Goal: Task Accomplishment & Management: Use online tool/utility

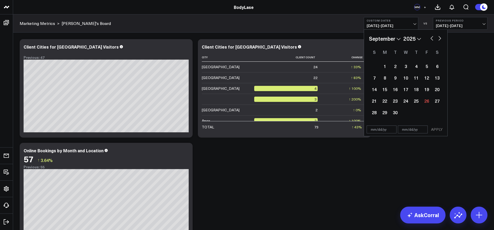
select select "8"
select select "2025"
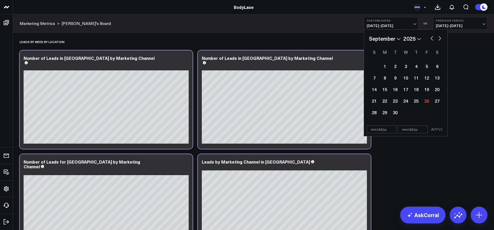
click at [383, 102] on div "22" at bounding box center [385, 100] width 10 height 10
type input "[DATE]"
select select "8"
select select "2025"
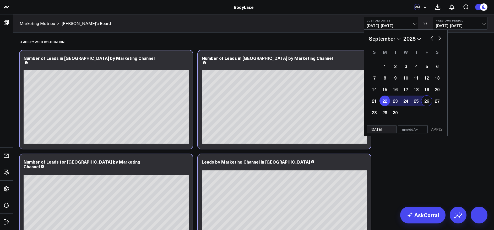
click at [428, 101] on div "26" at bounding box center [427, 100] width 10 height 10
type input "[DATE]"
select select "8"
select select "2025"
click at [430, 210] on link "AskCorral" at bounding box center [422, 214] width 45 height 17
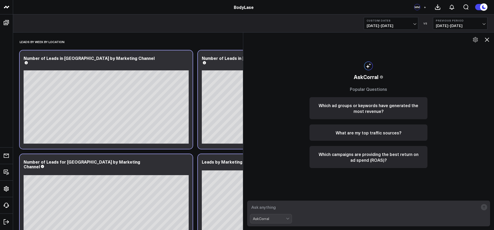
drag, startPoint x: 491, startPoint y: 38, endPoint x: 486, endPoint y: 39, distance: 4.5
click at [490, 38] on button at bounding box center [487, 39] width 9 height 9
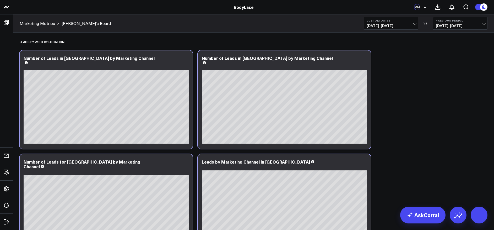
click at [440, 82] on div "Modify via AI Copy link to widget Ask support Remove Create linked copy Executi…" at bounding box center [253, 40] width 473 height 429
click at [407, 23] on button "Custom Dates [DATE] - [DATE]" at bounding box center [391, 23] width 55 height 13
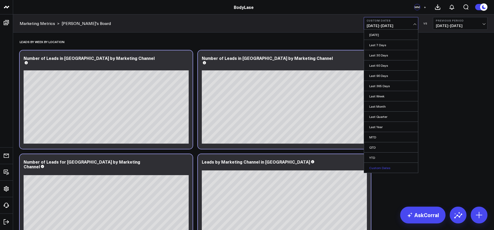
click at [383, 166] on link "Custom Dates" at bounding box center [391, 168] width 54 height 10
select select "8"
select select "2025"
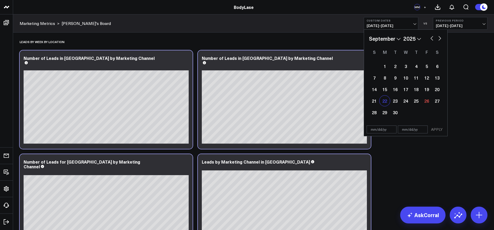
click at [385, 100] on div "22" at bounding box center [385, 100] width 10 height 10
type input "[DATE]"
select select "8"
select select "2025"
click at [428, 100] on div "26" at bounding box center [427, 100] width 10 height 10
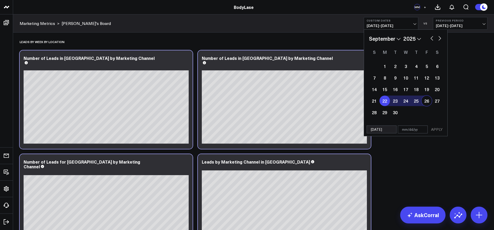
type input "[DATE]"
select select "8"
select select "2025"
click at [438, 130] on button "APPLY" at bounding box center [437, 129] width 16 height 8
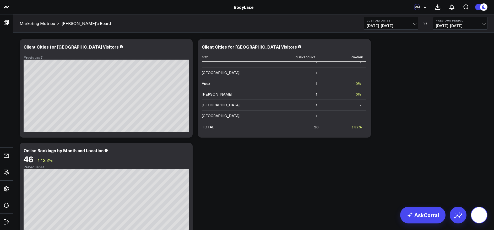
click at [479, 215] on icon at bounding box center [479, 215] width 6 height 6
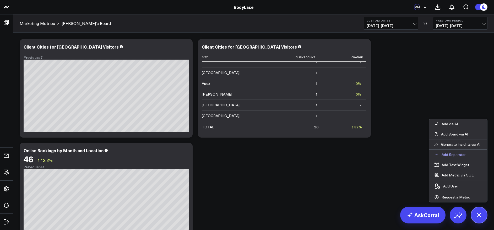
click at [460, 155] on p "Add Separator" at bounding box center [454, 154] width 24 height 5
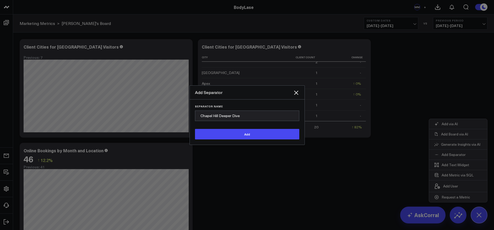
type input "Chapel Hill Deeper Dive"
click at [195, 129] on button "Add" at bounding box center [247, 134] width 104 height 10
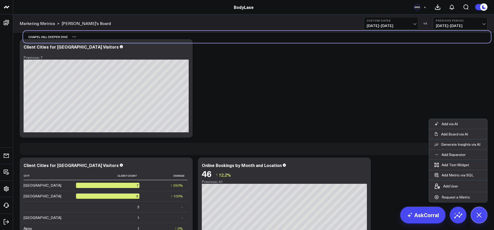
drag, startPoint x: 48, startPoint y: 208, endPoint x: 51, endPoint y: 38, distance: 169.7
click at [51, 38] on div "Chapel Hill Deeper Dive" at bounding box center [45, 37] width 45 height 12
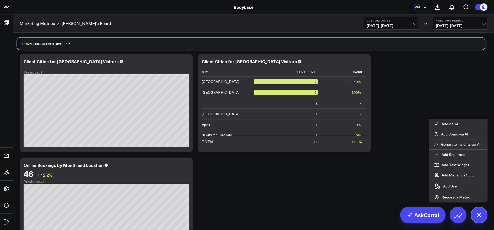
drag, startPoint x: 54, startPoint y: 150, endPoint x: 51, endPoint y: 45, distance: 105.2
click at [51, 45] on div "Chapel Hill Deeper Dive" at bounding box center [39, 43] width 45 height 12
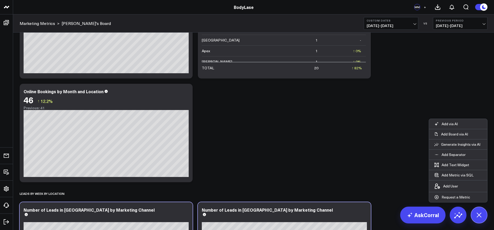
scroll to position [98, 0]
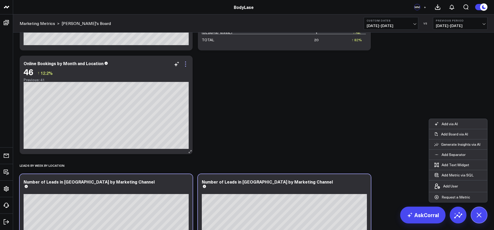
click at [186, 65] on icon at bounding box center [185, 64] width 6 height 6
click at [224, 100] on div "Chapel Hill Deeper Dive Modify via AI Copy link to widget Ask support Remove Cr…" at bounding box center [253, 157] width 473 height 444
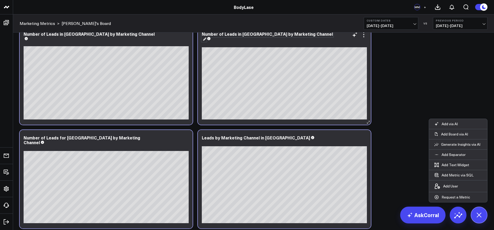
scroll to position [278, 0]
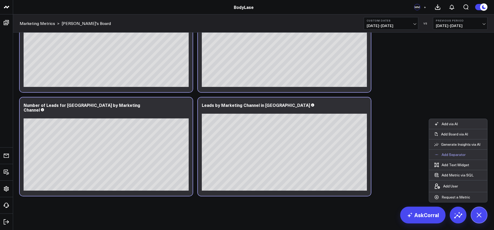
click at [462, 154] on p "Add Separator" at bounding box center [454, 154] width 24 height 5
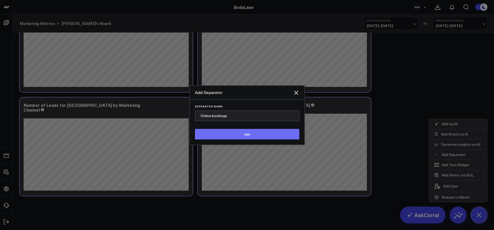
type input "Online bookings"
click at [195, 129] on button "Add" at bounding box center [247, 134] width 104 height 10
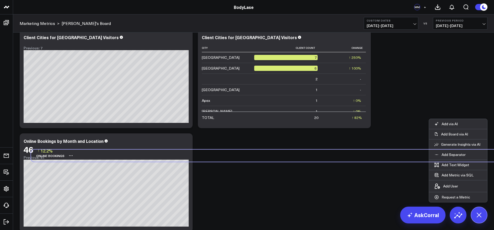
scroll to position [8, 0]
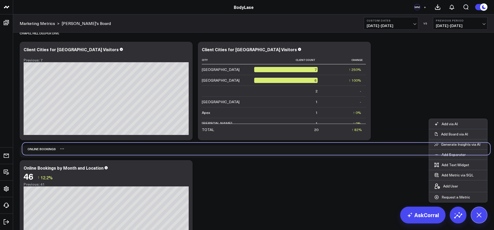
drag, startPoint x: 41, startPoint y: 207, endPoint x: 44, endPoint y: 148, distance: 58.3
click at [44, 148] on div "Online bookings" at bounding box center [39, 149] width 34 height 12
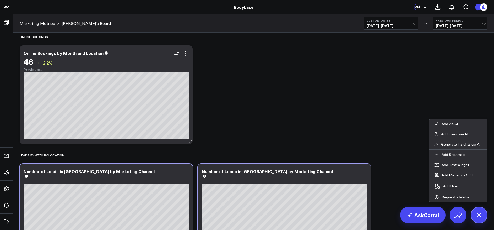
scroll to position [123, 0]
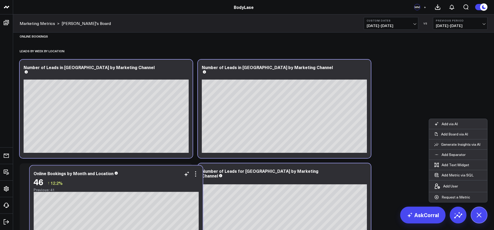
drag, startPoint x: 128, startPoint y: 52, endPoint x: 138, endPoint y: 173, distance: 121.0
click at [138, 173] on div "Online Bookings by Month and Location" at bounding box center [116, 173] width 165 height 5
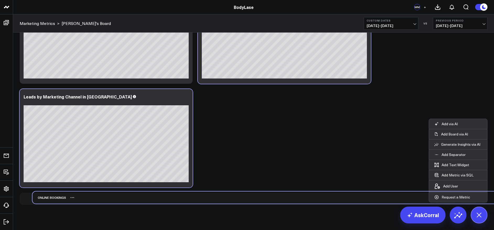
scroll to position [287, 0]
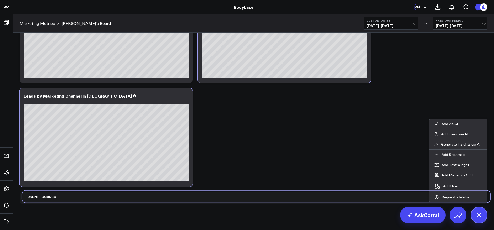
drag, startPoint x: 49, startPoint y: 38, endPoint x: 51, endPoint y: 203, distance: 165.0
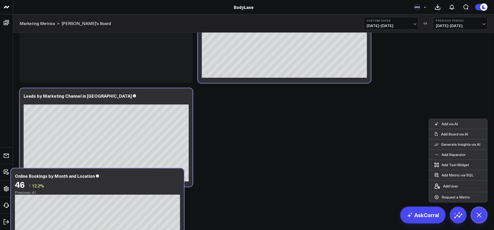
scroll to position [293, 0]
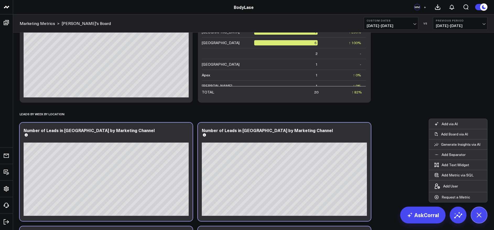
scroll to position [0, 0]
